Goal: Transaction & Acquisition: Purchase product/service

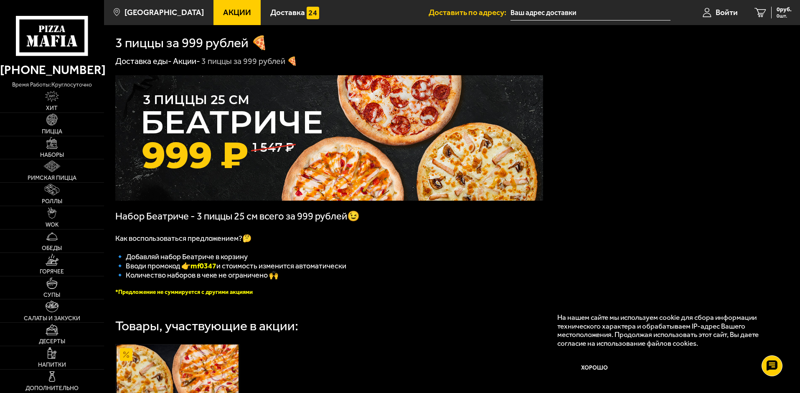
drag, startPoint x: 430, startPoint y: 277, endPoint x: 430, endPoint y: 40, distance: 236.9
click at [716, 12] on span "Войти" at bounding box center [727, 12] width 22 height 8
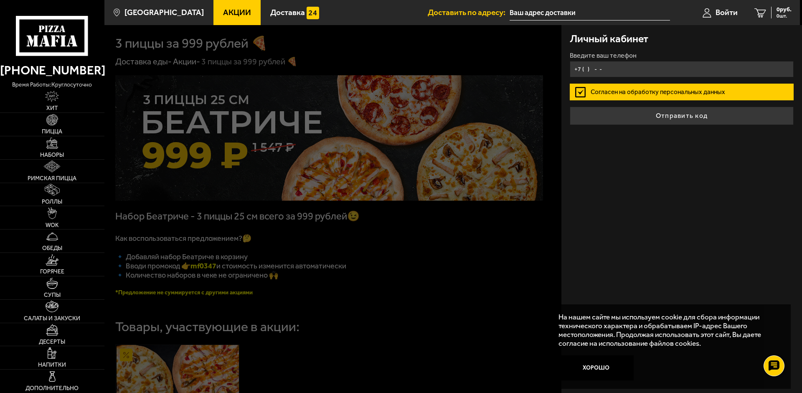
click at [609, 70] on input "+7 ( ) - -" at bounding box center [682, 69] width 224 height 16
click at [595, 68] on input "+7 ( ) - -" at bounding box center [682, 69] width 224 height 16
type input "+7 ( ) - -"
click at [522, 324] on div at bounding box center [505, 221] width 802 height 393
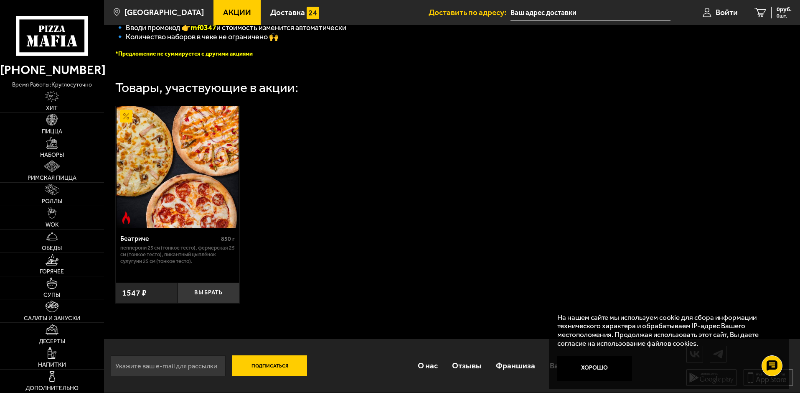
scroll to position [244, 0]
click at [290, 13] on span "Доставка" at bounding box center [287, 12] width 35 height 8
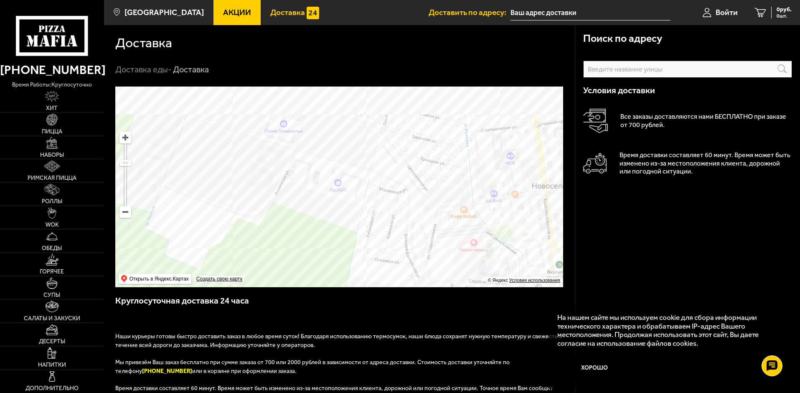
drag, startPoint x: 453, startPoint y: 121, endPoint x: 358, endPoint y: 232, distance: 146.4
click at [358, 232] on ymaps at bounding box center [339, 186] width 448 height 201
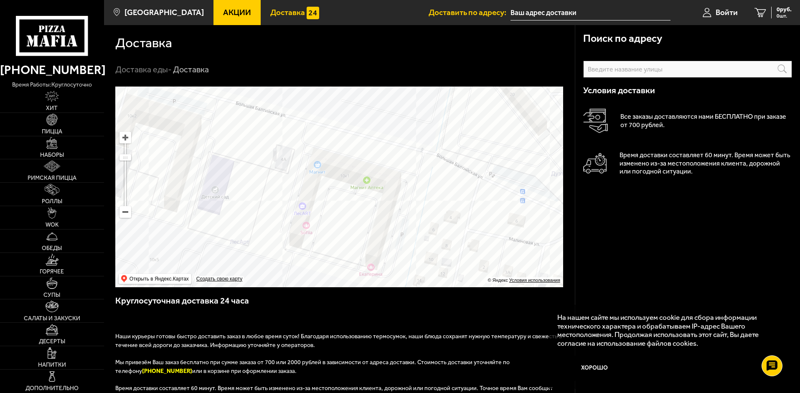
click at [349, 168] on ymaps at bounding box center [339, 186] width 448 height 201
type input "[STREET_ADDRESS]"
